Goal: Check status: Check status

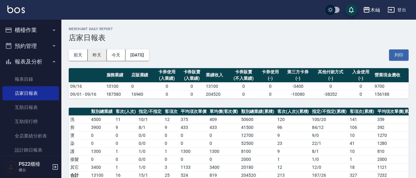
click at [101, 56] on button "昨天" at bounding box center [97, 54] width 19 height 11
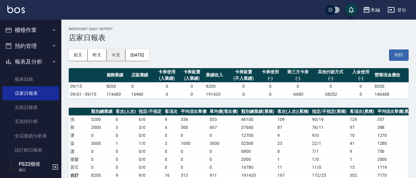
click at [117, 53] on button "今天" at bounding box center [116, 54] width 19 height 11
click at [122, 57] on button "今天" at bounding box center [116, 54] width 19 height 11
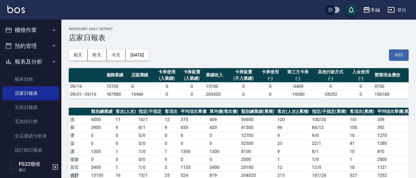
click at [217, 58] on div "[DATE] [DATE] [DATE] [DATE] 列印" at bounding box center [239, 55] width 340 height 26
click at [100, 55] on button "昨天" at bounding box center [97, 54] width 19 height 11
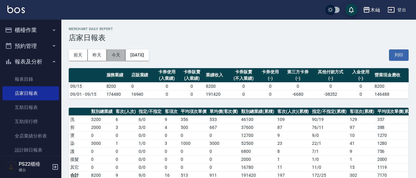
click at [117, 56] on button "今天" at bounding box center [116, 54] width 19 height 11
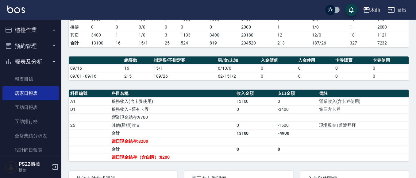
scroll to position [92, 0]
